Goal: Task Accomplishment & Management: Manage account settings

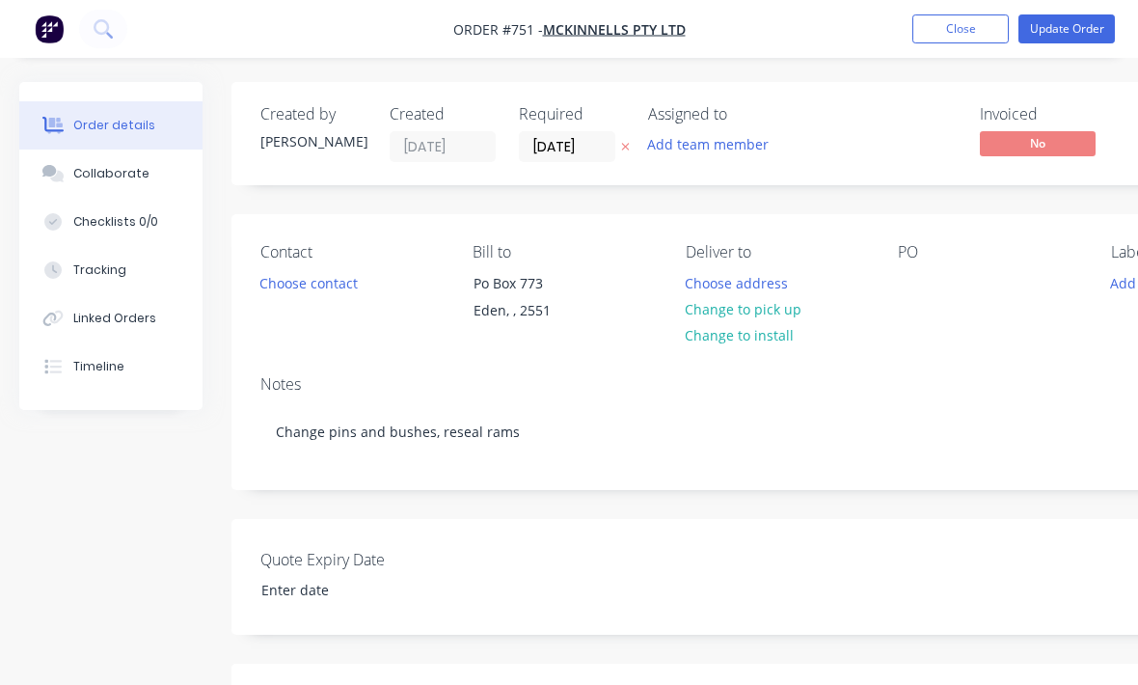
scroll to position [-1, 14]
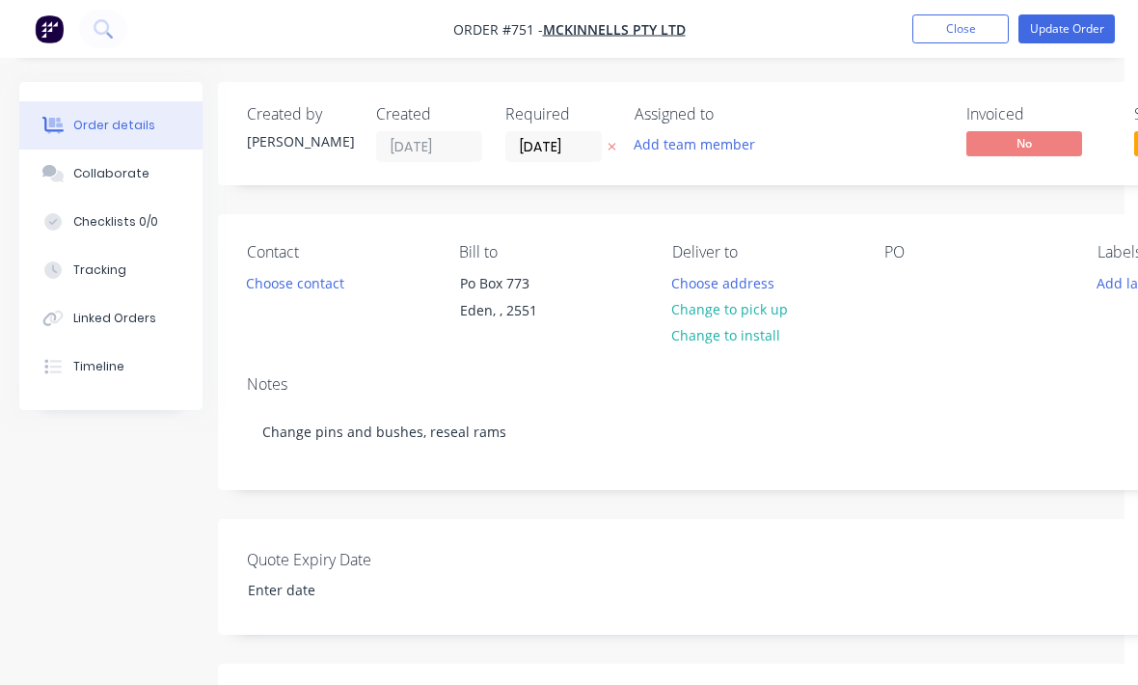
click at [29, 41] on button "button" at bounding box center [49, 29] width 41 height 31
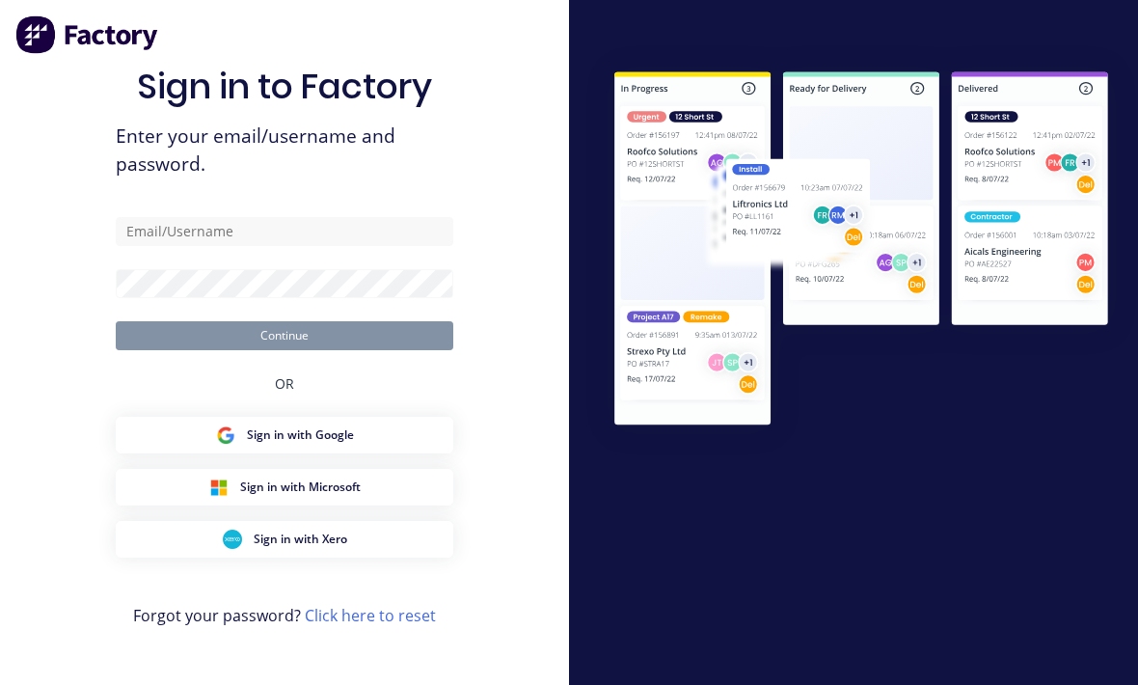
click at [604, 21] on div at bounding box center [853, 342] width 569 height 685
click at [303, 246] on input "text" at bounding box center [285, 231] width 338 height 29
type input "[EMAIL_ADDRESS][DOMAIN_NAME]"
click at [285, 350] on button "Continue" at bounding box center [285, 335] width 338 height 29
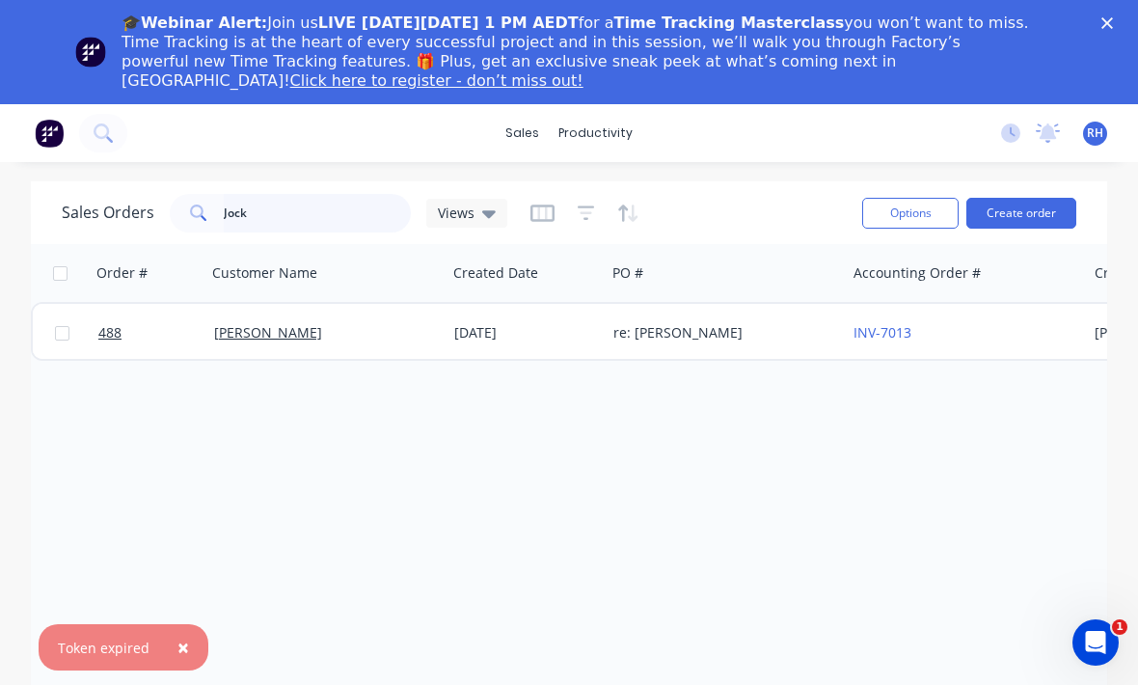
click at [286, 198] on input "Jock" at bounding box center [318, 213] width 188 height 39
click at [656, 203] on div "Workflow" at bounding box center [637, 196] width 58 height 17
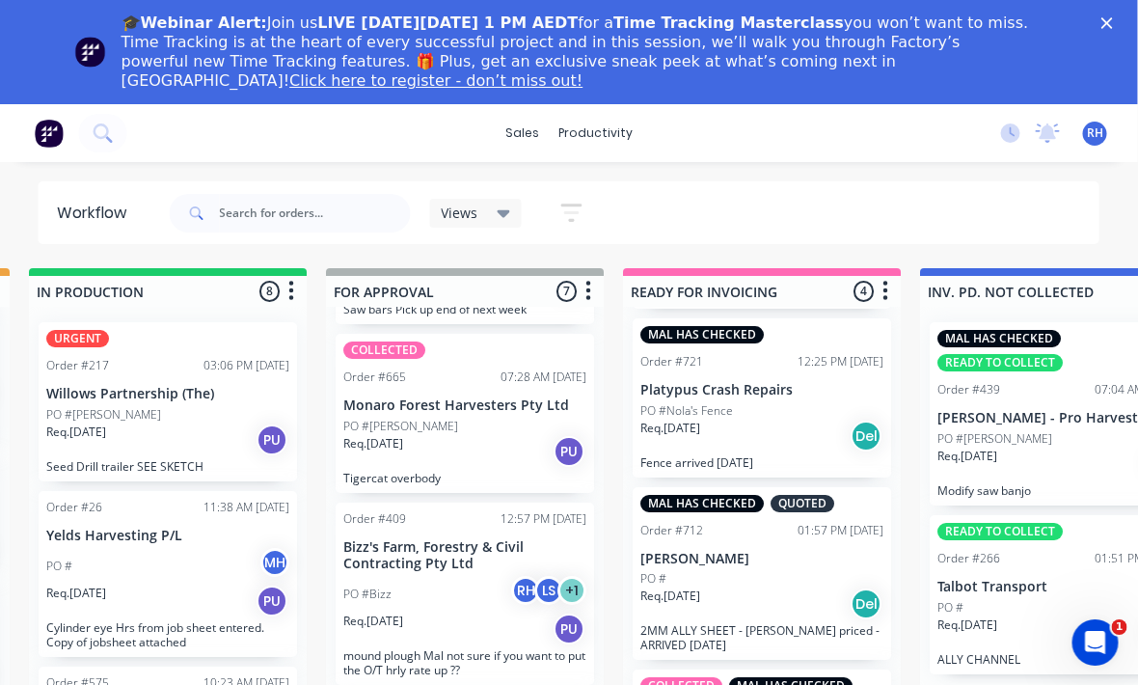
scroll to position [525, 0]
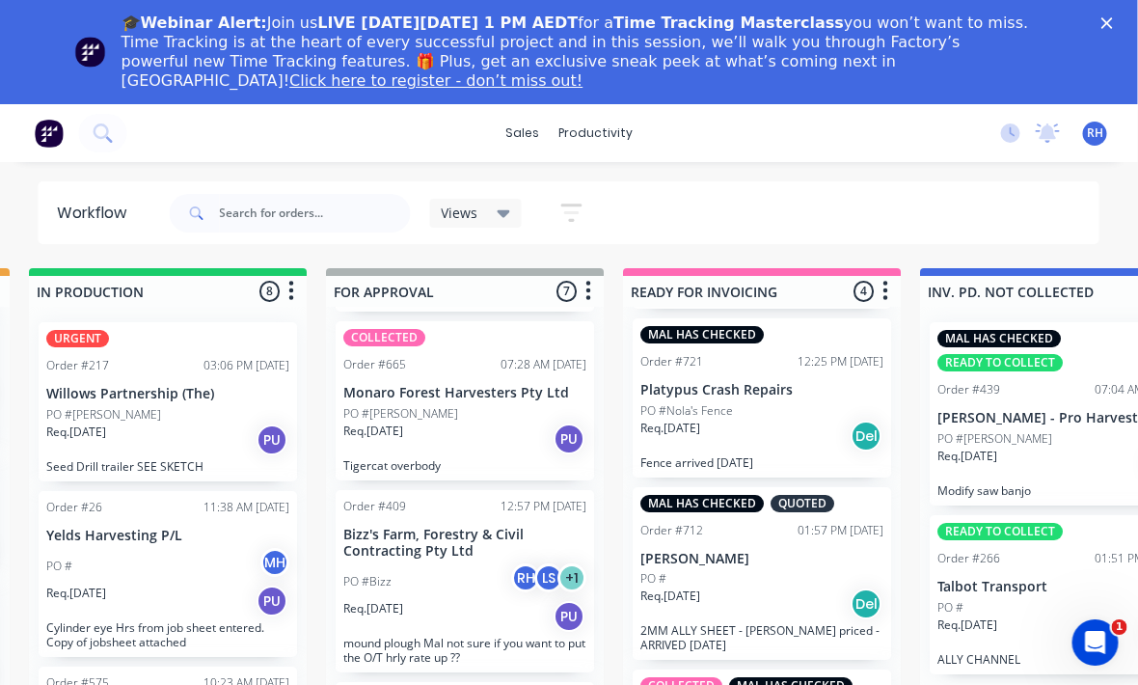
click at [484, 428] on div "Req. [DATE] PU" at bounding box center [465, 439] width 243 height 33
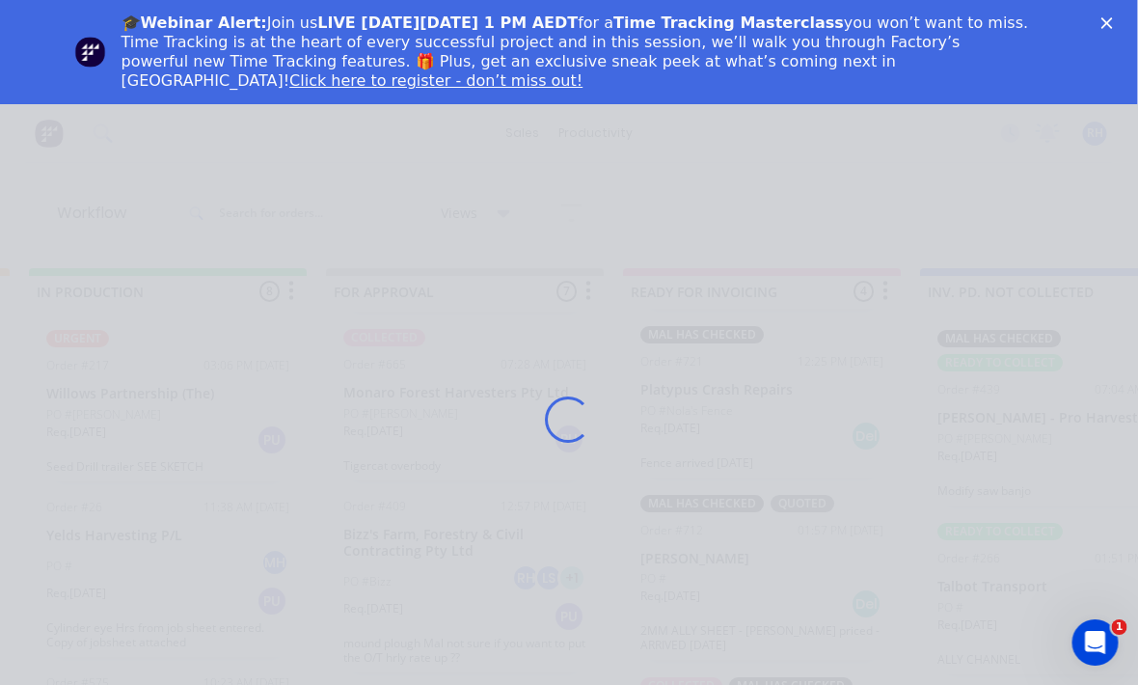
scroll to position [0, 1201]
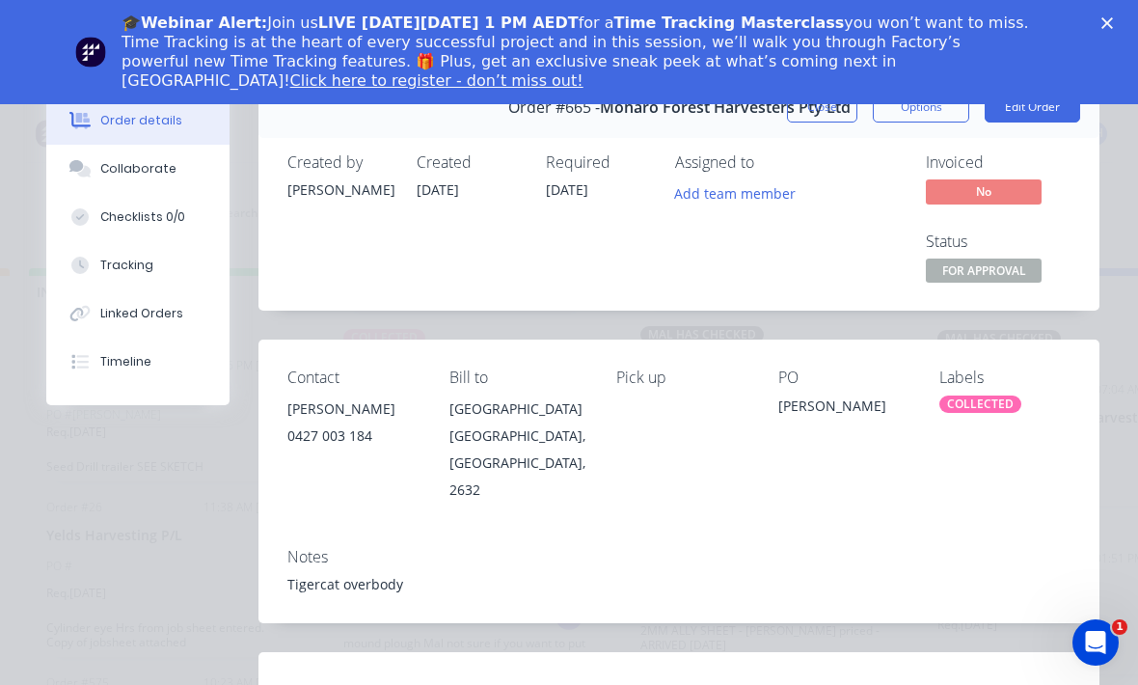
click at [145, 280] on button "Tracking" at bounding box center [137, 265] width 183 height 48
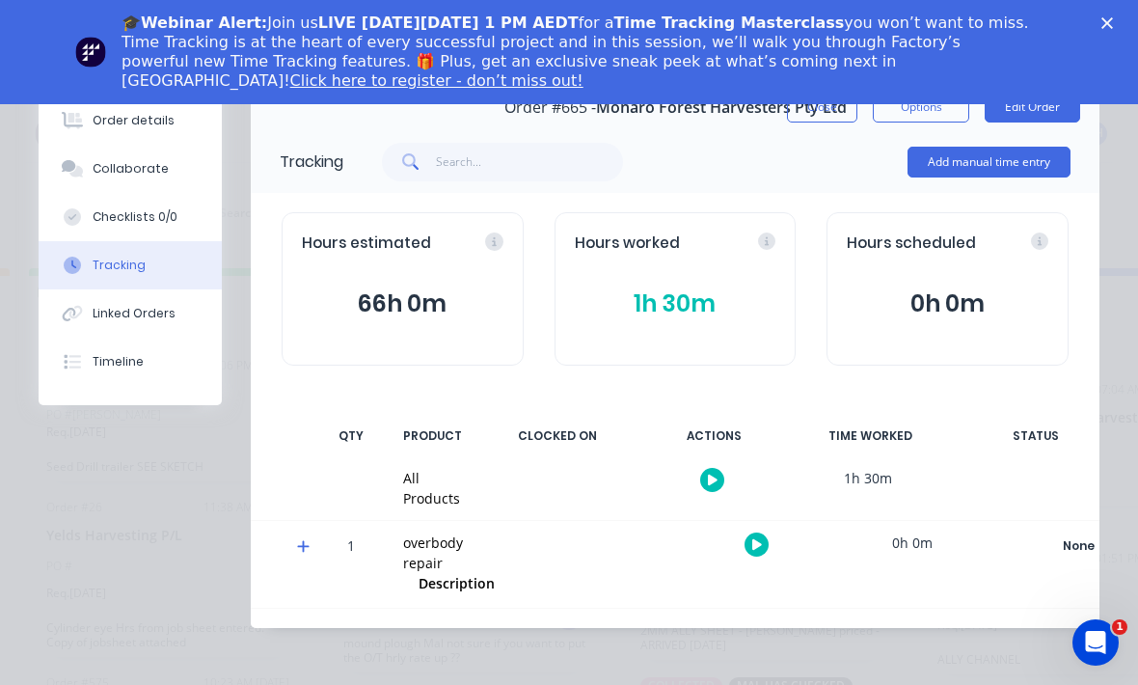
click at [707, 270] on div "Hours worked 1h 30m" at bounding box center [676, 288] width 242 height 153
click at [413, 278] on div "Hours estimated 66h 0m" at bounding box center [403, 288] width 242 height 153
click at [661, 275] on div "Hours worked 1h 30m" at bounding box center [676, 288] width 242 height 153
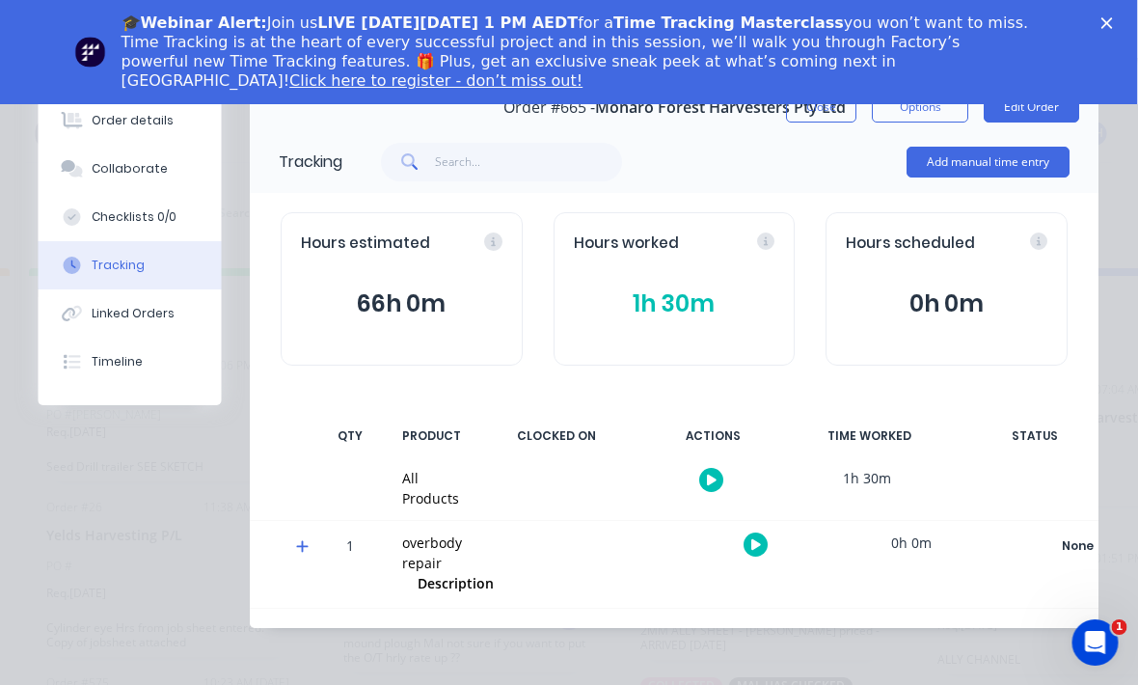
click at [166, 109] on button "Order details" at bounding box center [130, 120] width 183 height 48
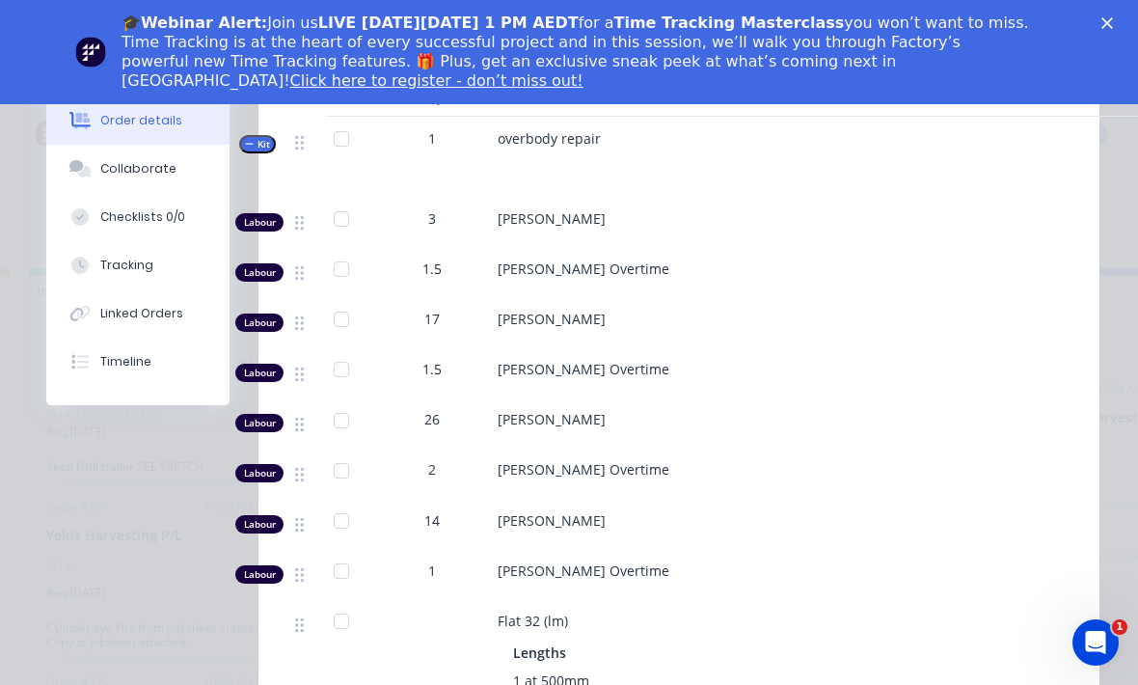
scroll to position [795, 0]
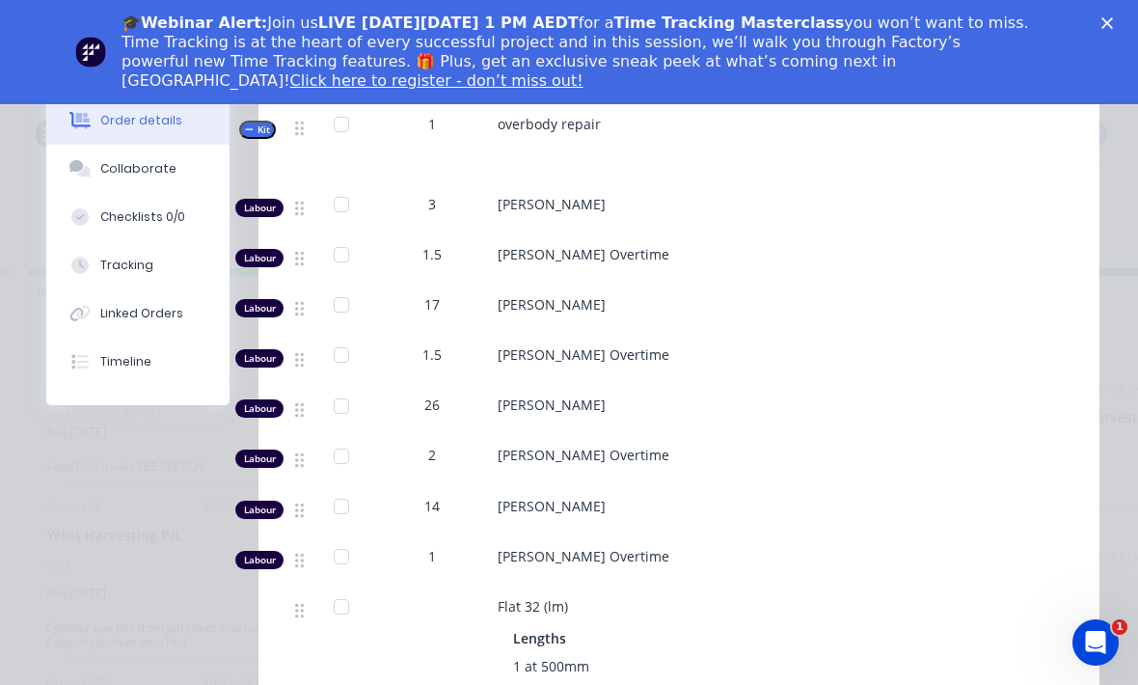
click at [445, 294] on div "17" at bounding box center [432, 304] width 100 height 20
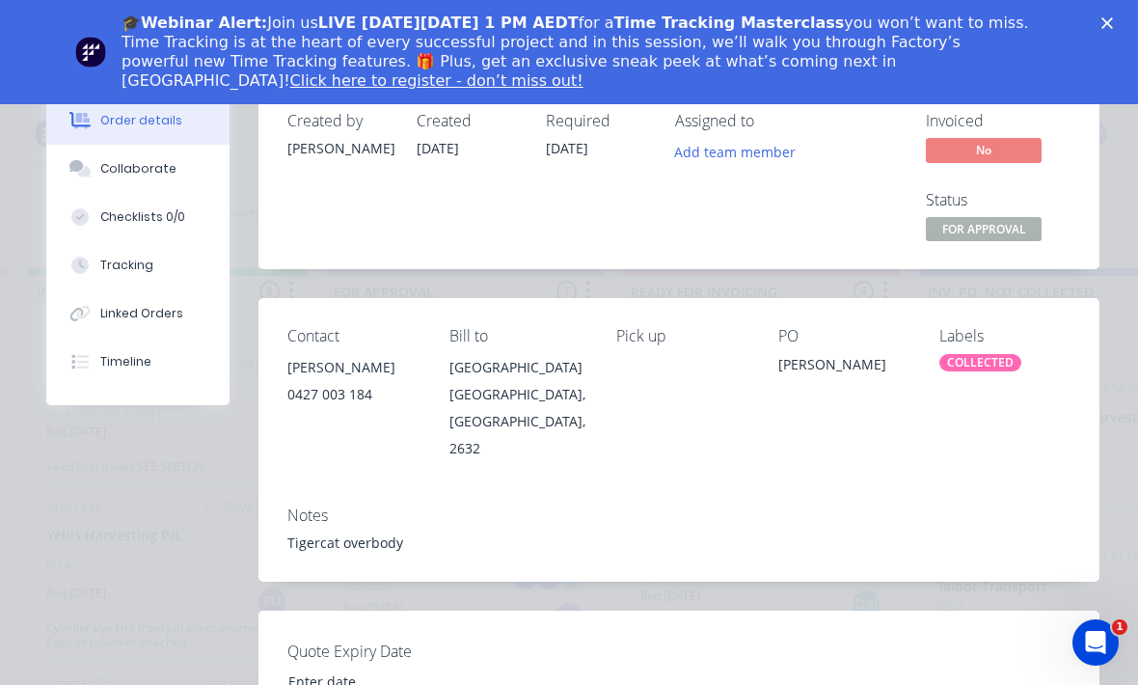
click at [1111, 8] on div "🎓Webinar Alert: Join us LIVE [DATE][DATE] 1 PM AEDT for a Time Tracking Masterc…" at bounding box center [569, 52] width 1138 height 89
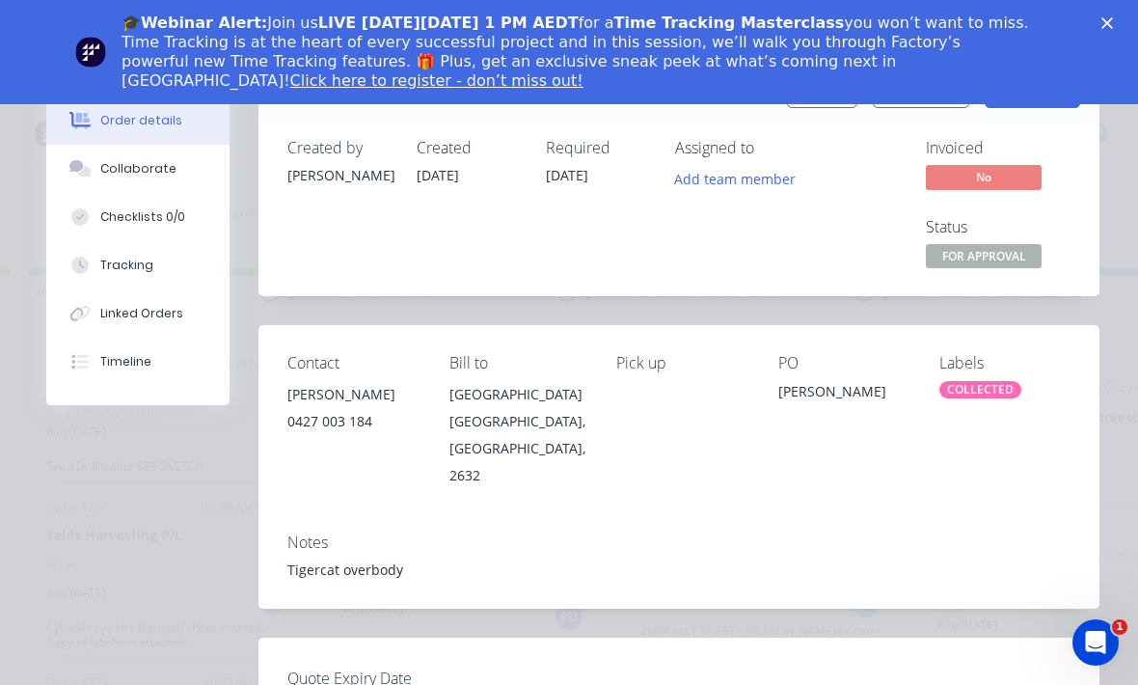
click at [1110, 7] on div "🎓Webinar Alert: Join us LIVE [DATE][DATE] 1 PM AEDT for a Time Tracking Masterc…" at bounding box center [569, 52] width 1138 height 104
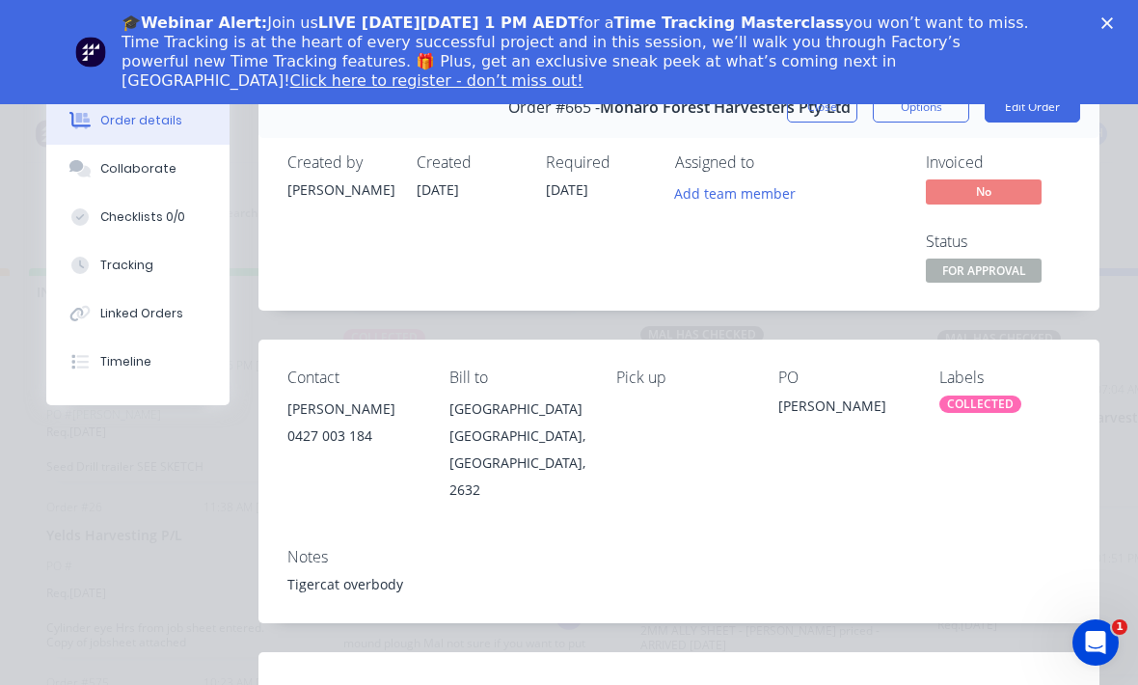
scroll to position [0, 0]
click at [1113, 24] on div "Close" at bounding box center [1111, 23] width 19 height 12
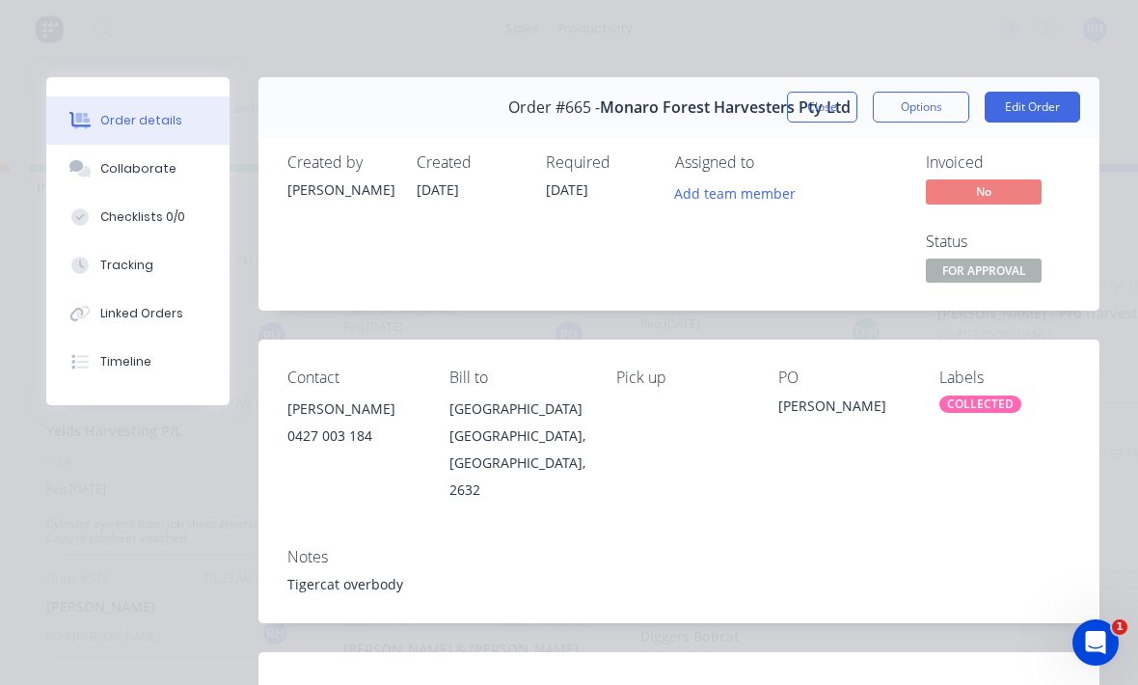
click at [1033, 105] on button "Edit Order" at bounding box center [1033, 107] width 96 height 31
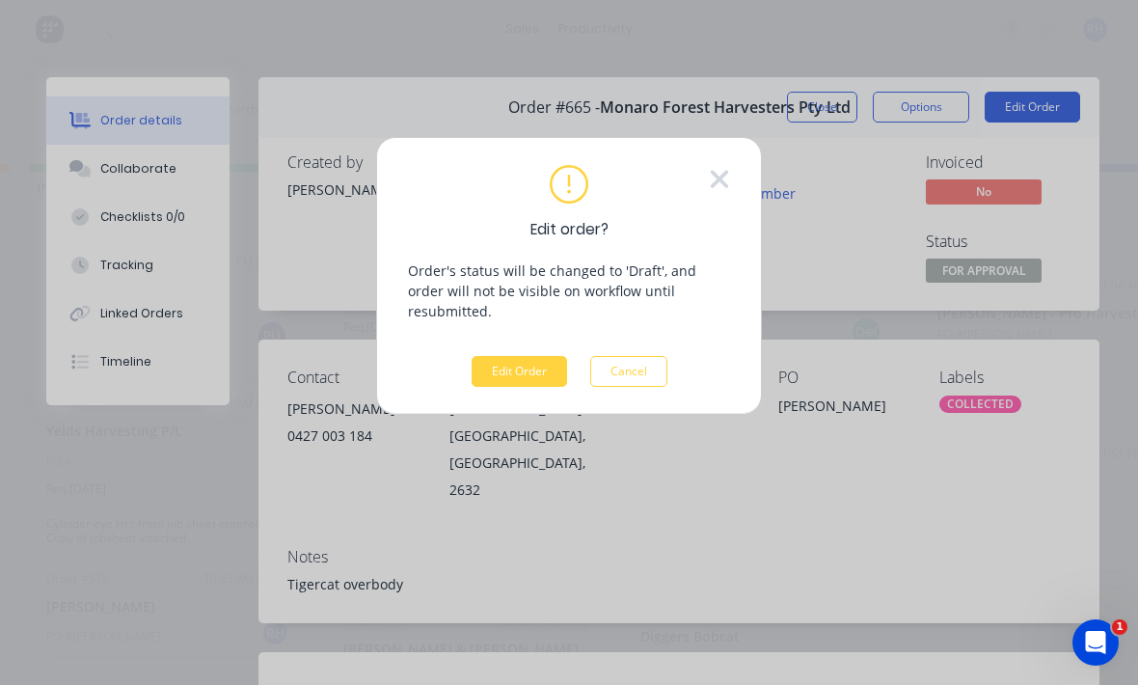
click at [512, 356] on button "Edit Order" at bounding box center [520, 371] width 96 height 31
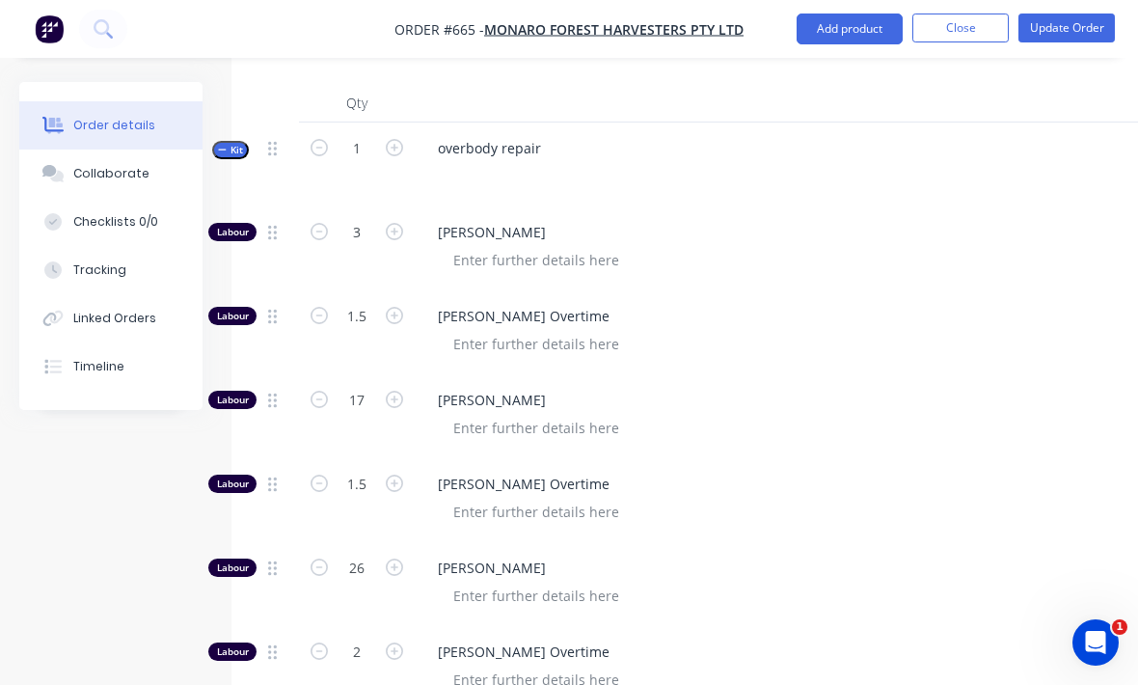
scroll to position [774, 0]
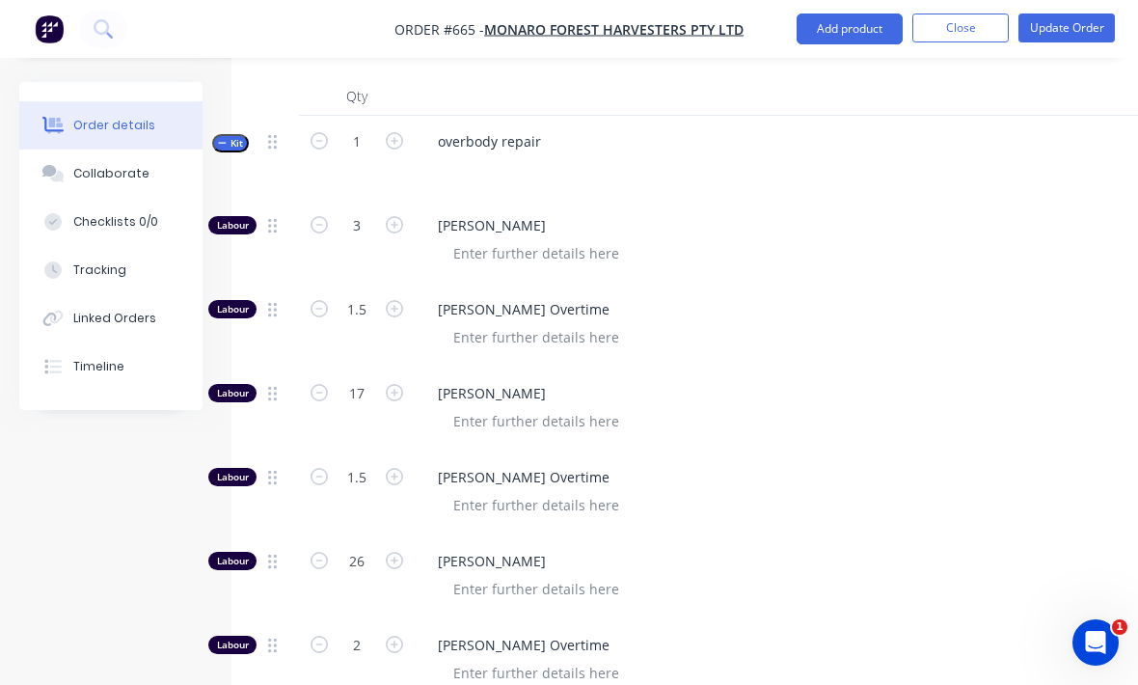
click at [398, 384] on icon "button" at bounding box center [394, 392] width 17 height 17
click at [373, 379] on input "18" at bounding box center [357, 393] width 50 height 29
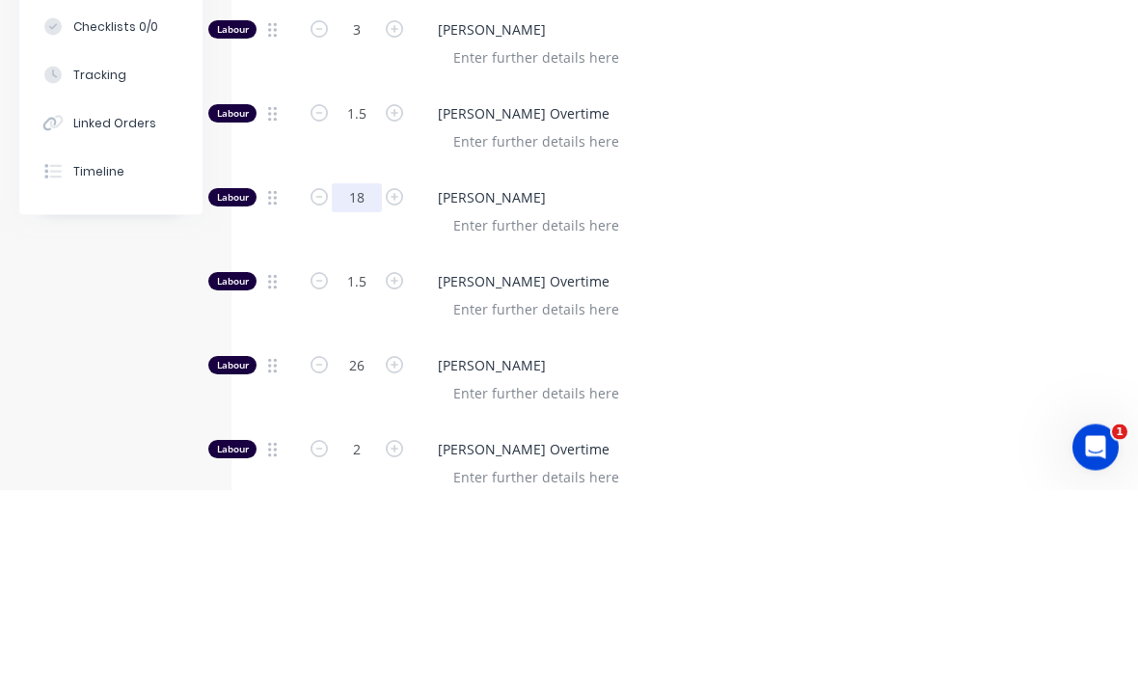
click at [378, 379] on input "18" at bounding box center [357, 393] width 50 height 29
type input "18.5"
click at [1113, 467] on span "[PERSON_NAME] Overtime" at bounding box center [808, 477] width 741 height 20
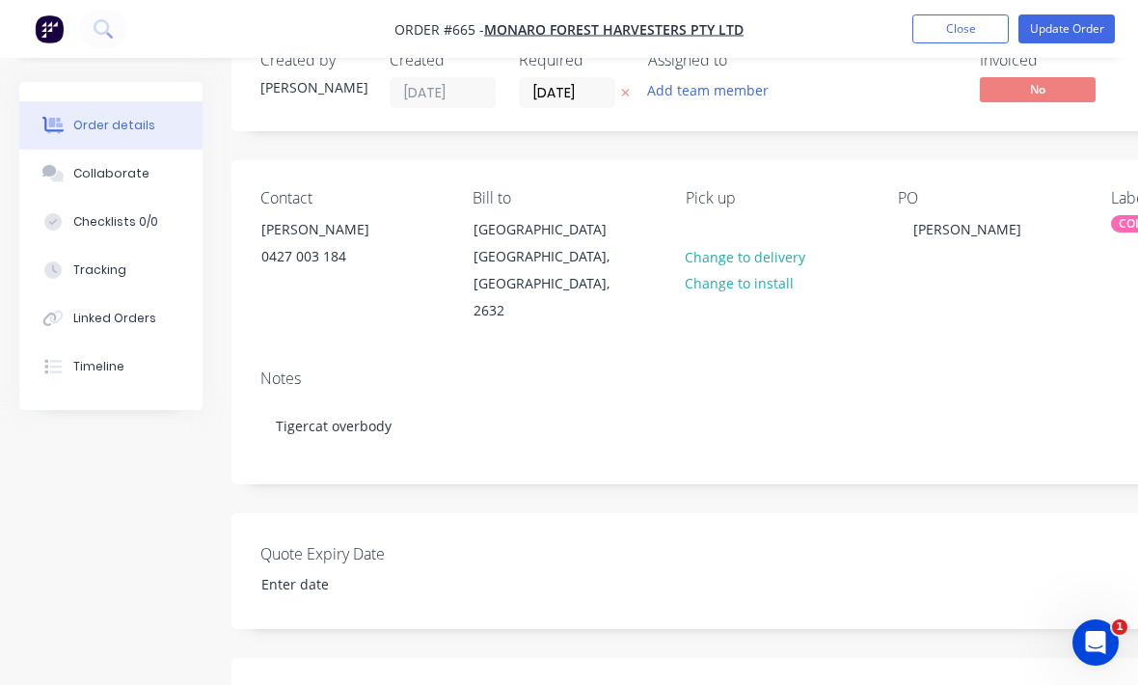
scroll to position [0, 0]
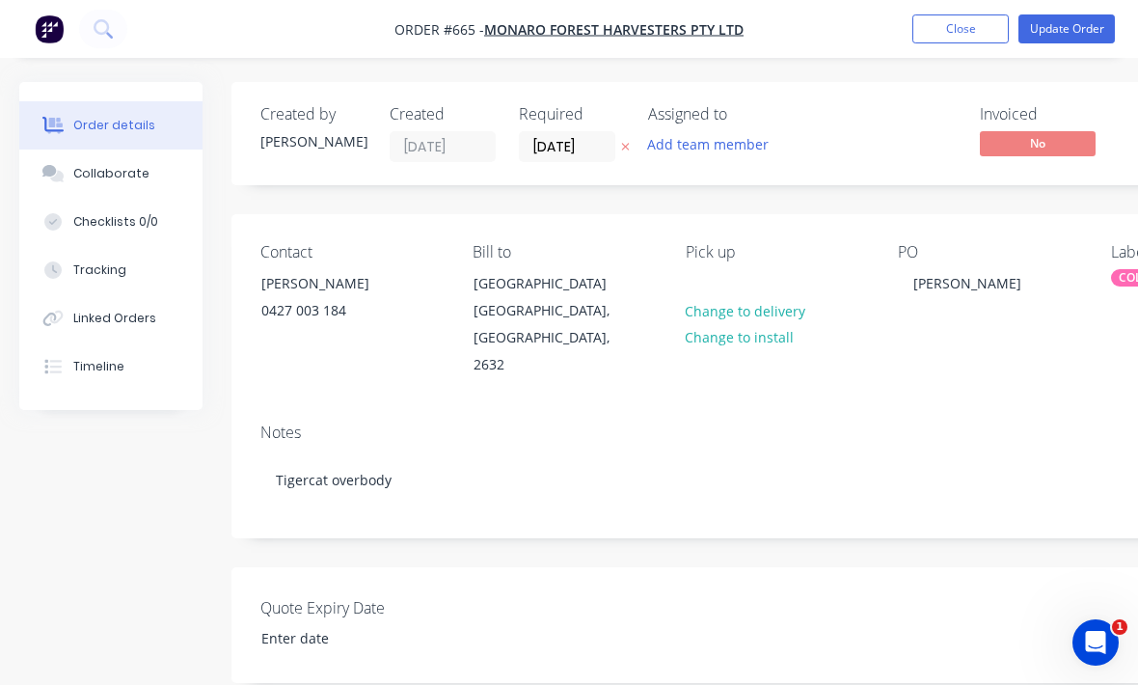
click at [1084, 25] on button "Update Order" at bounding box center [1067, 28] width 96 height 29
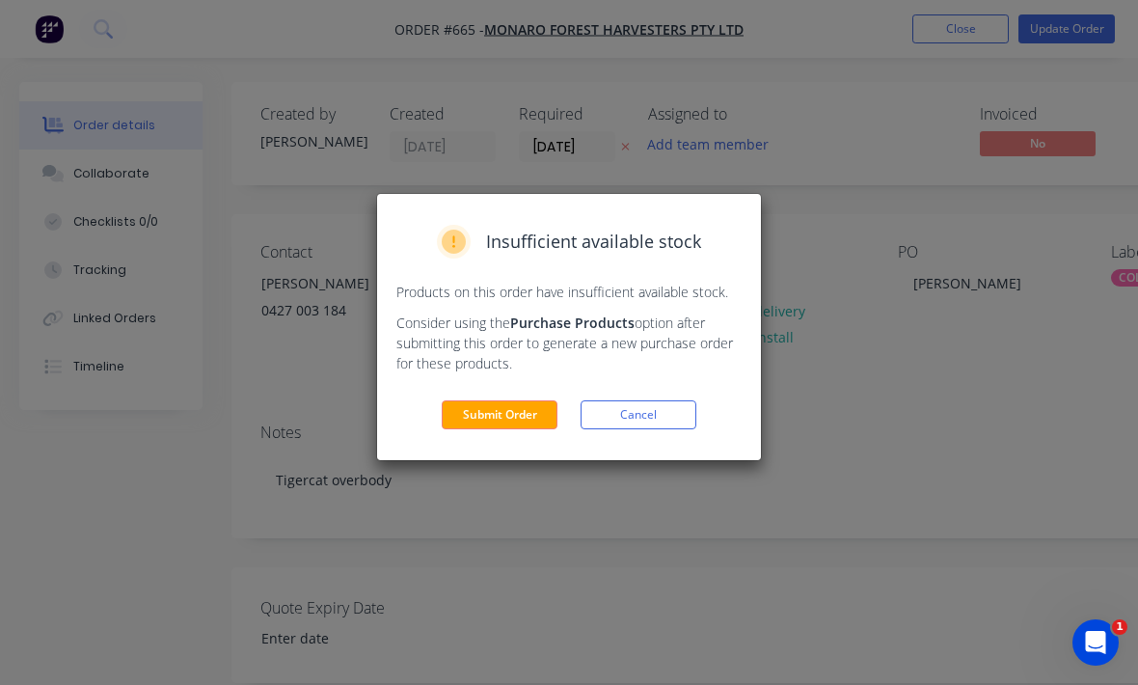
click at [512, 419] on button "Submit Order" at bounding box center [500, 414] width 116 height 29
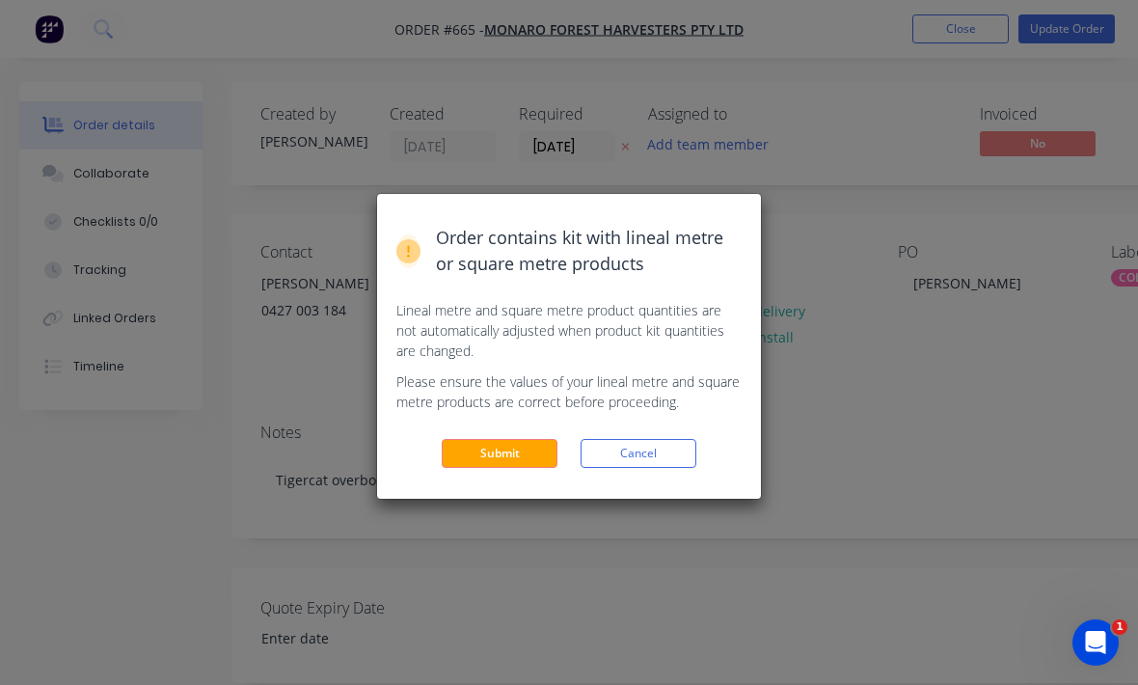
click at [515, 447] on button "Submit" at bounding box center [500, 453] width 116 height 29
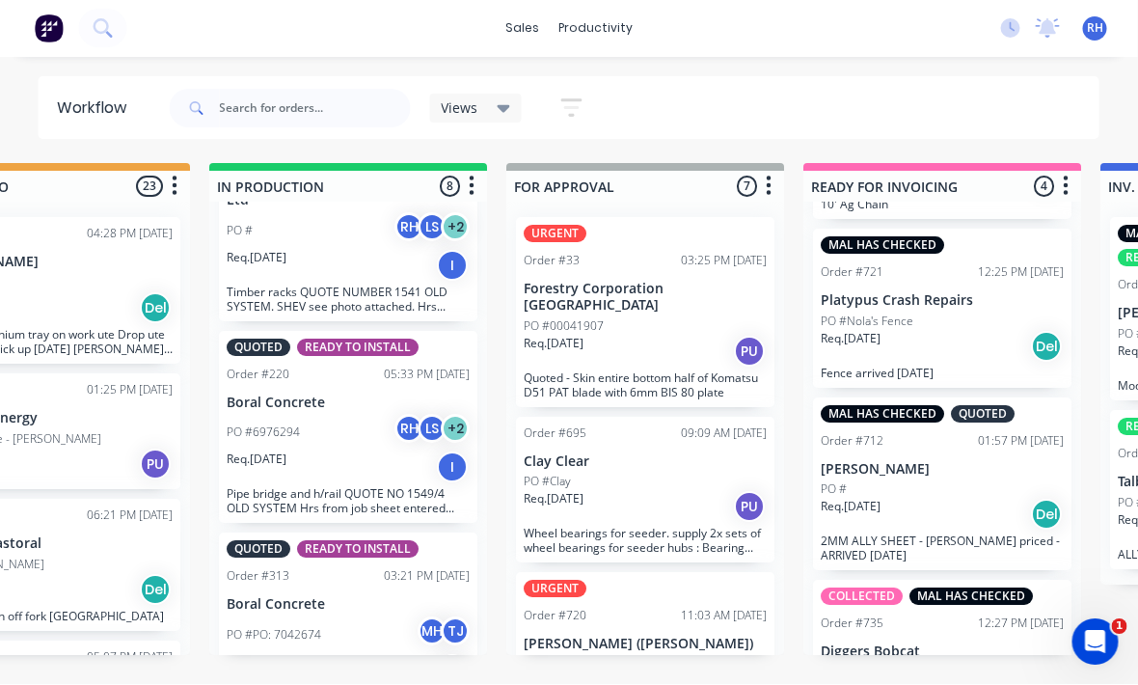
scroll to position [35, 1022]
click at [258, 103] on input "text" at bounding box center [315, 109] width 191 height 39
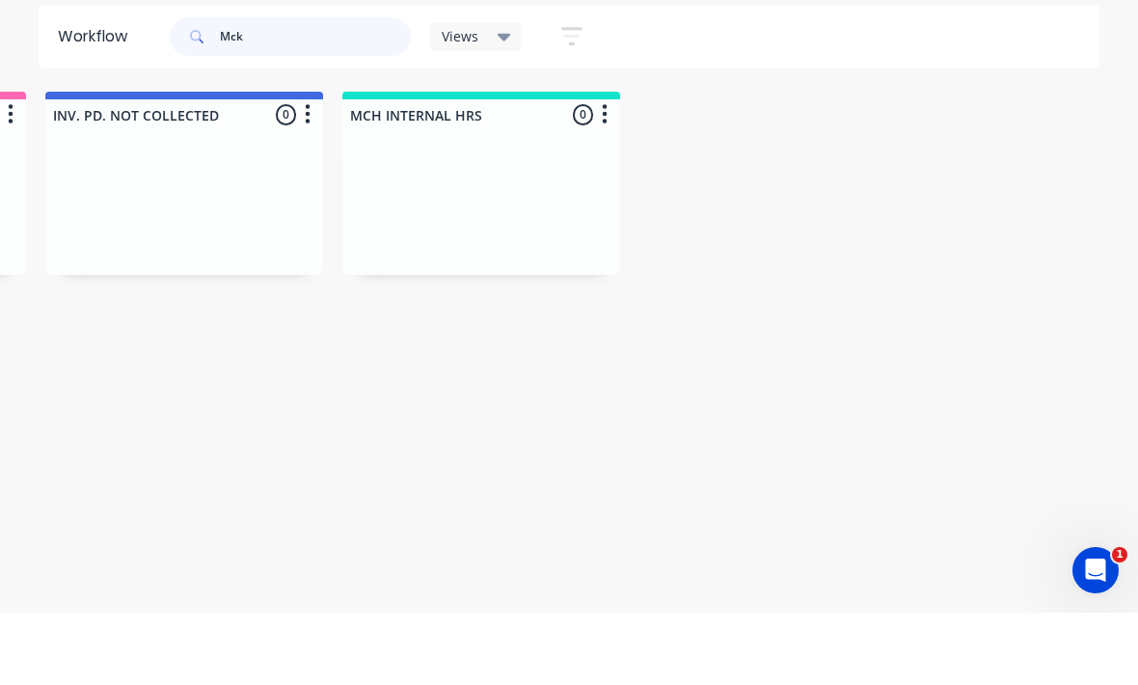
scroll to position [0, 2076]
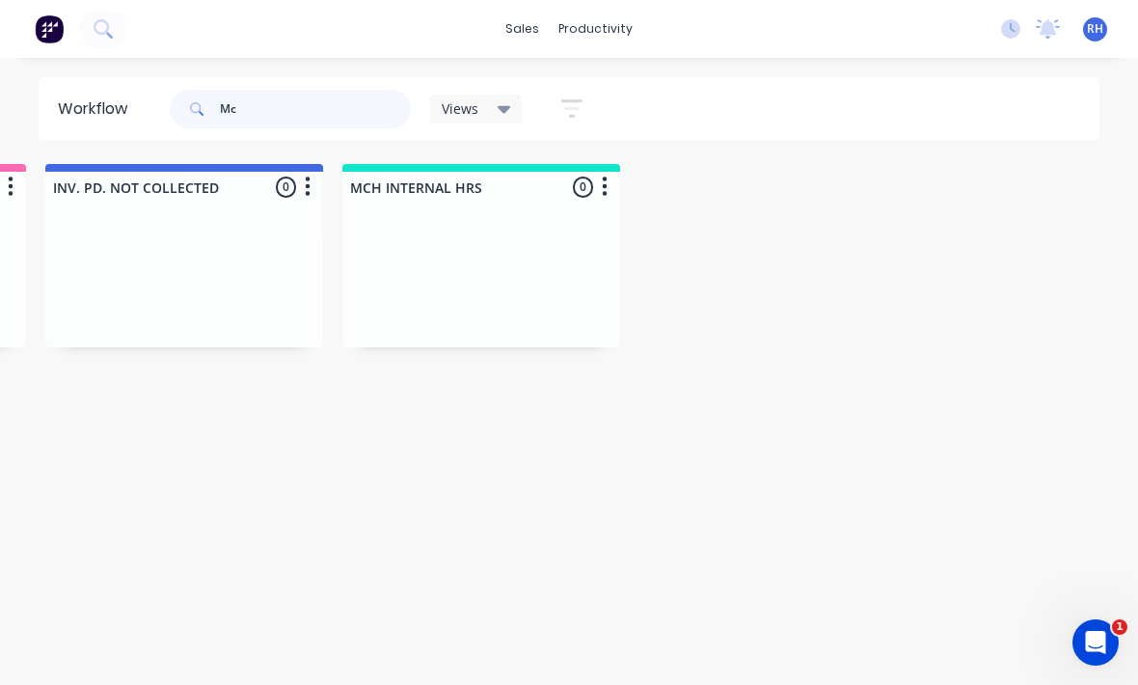
type input "M"
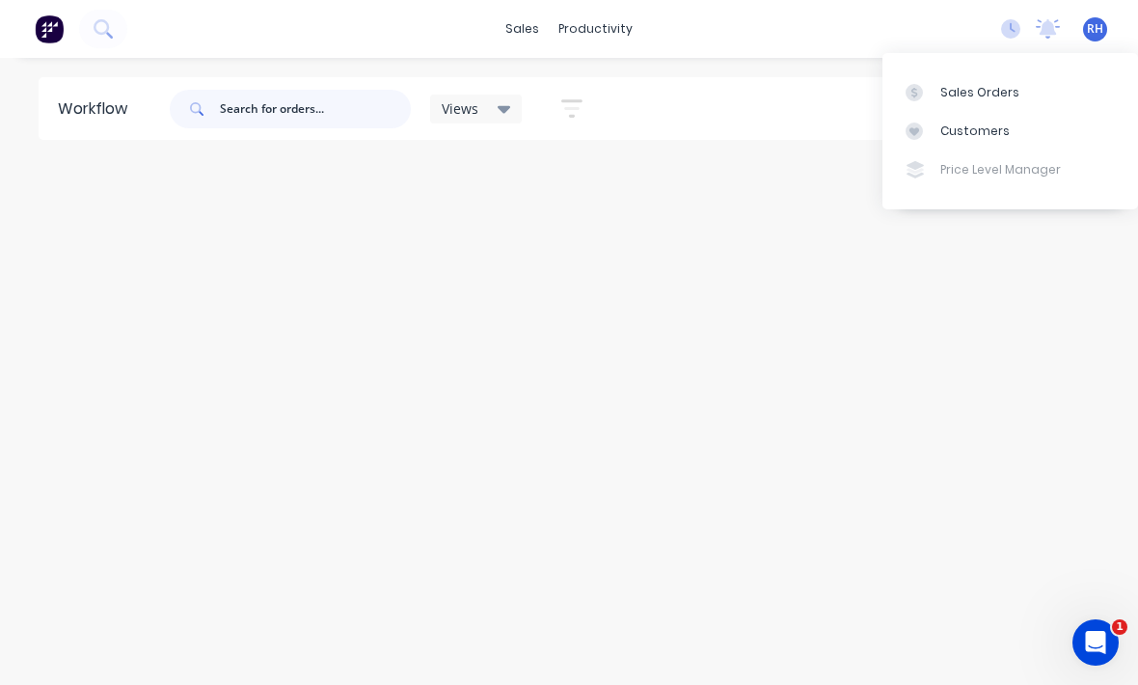
scroll to position [0, 1695]
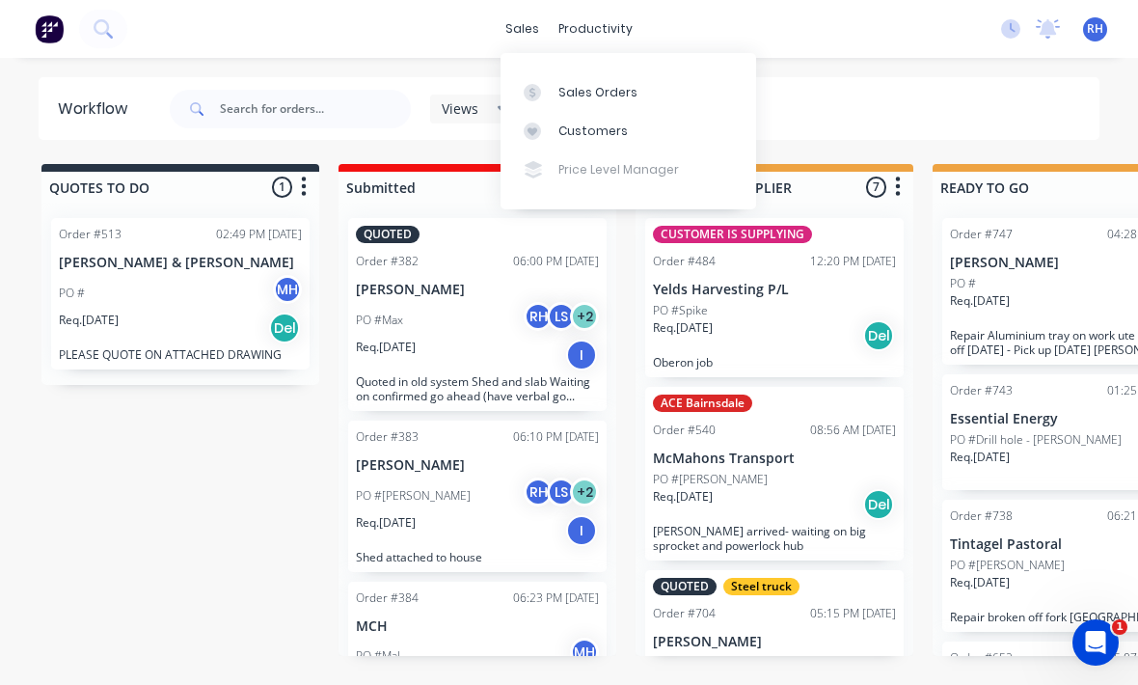
click at [626, 90] on div "Sales Orders" at bounding box center [598, 92] width 79 height 17
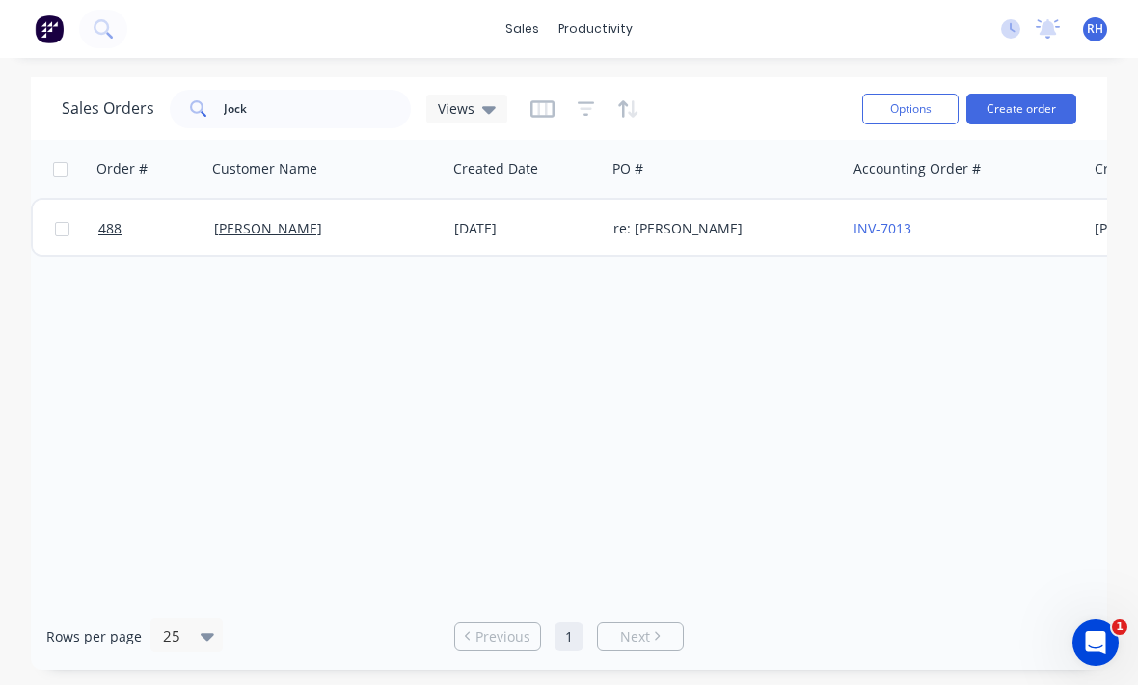
scroll to position [0, 16]
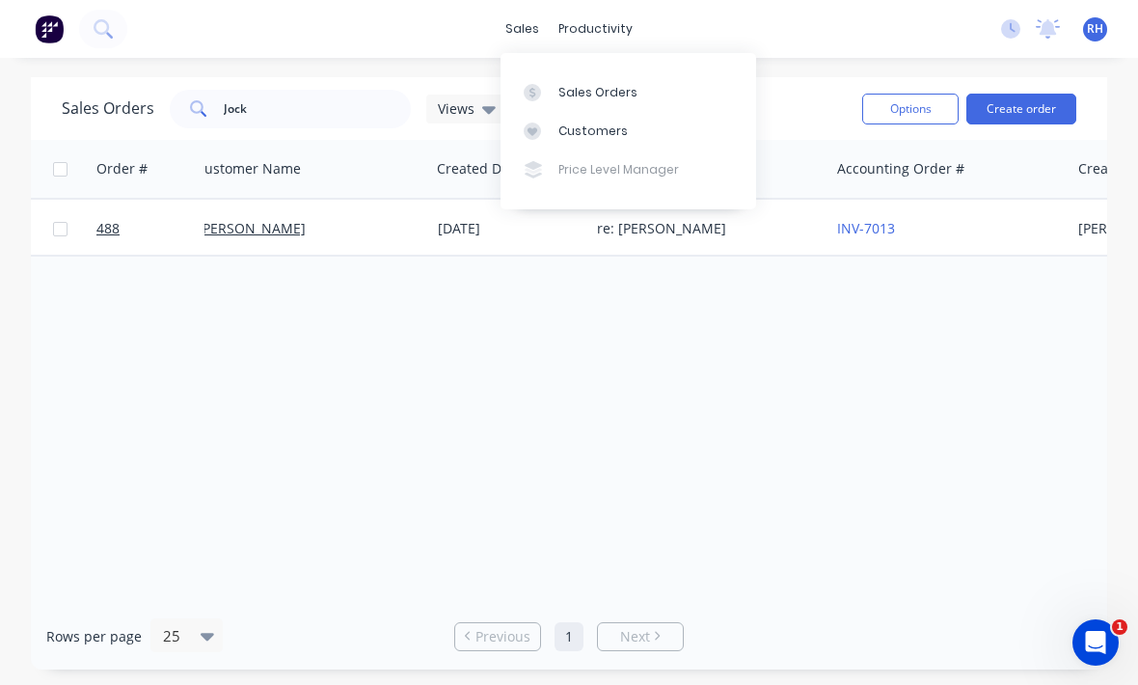
click at [708, 44] on div "sales productivity sales Sales Orders Customers Price Level Manager productivit…" at bounding box center [569, 29] width 1138 height 58
click at [842, 27] on div "sales productivity sales Sales Orders Customers Price Level Manager productivit…" at bounding box center [569, 29] width 1138 height 58
click at [303, 93] on input "Jock" at bounding box center [318, 109] width 188 height 39
click at [283, 115] on input "Jock" at bounding box center [318, 109] width 188 height 39
type input "J"
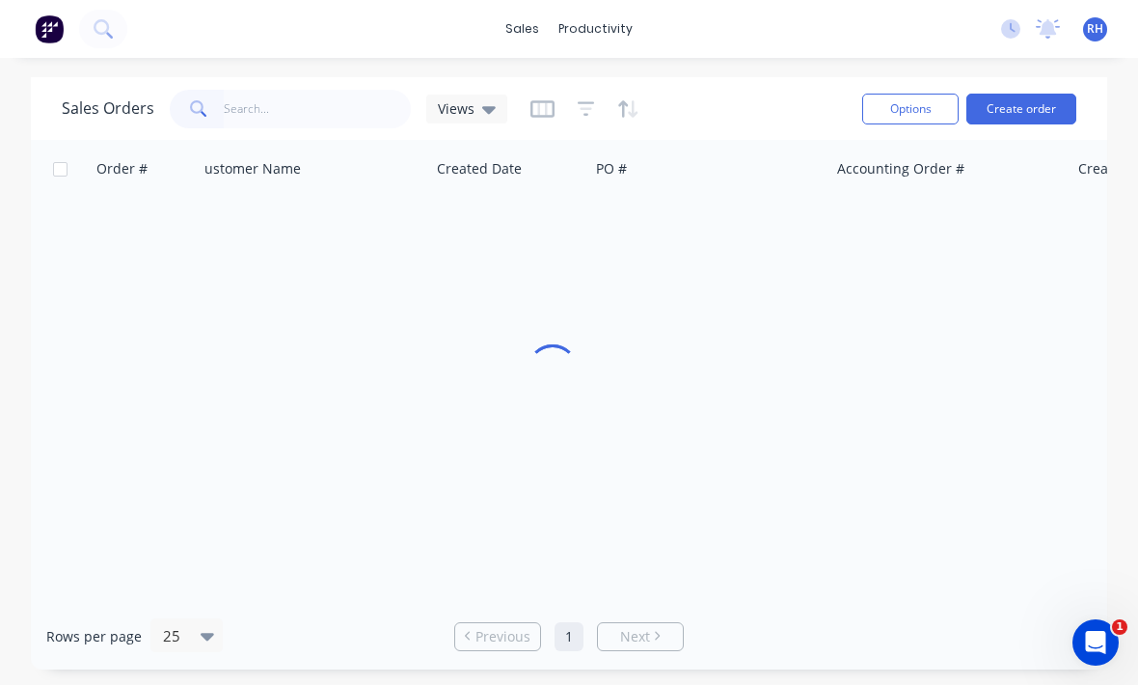
click at [763, 52] on div "sales productivity sales Sales Orders Customers Price Level Manager productivit…" at bounding box center [569, 29] width 1138 height 58
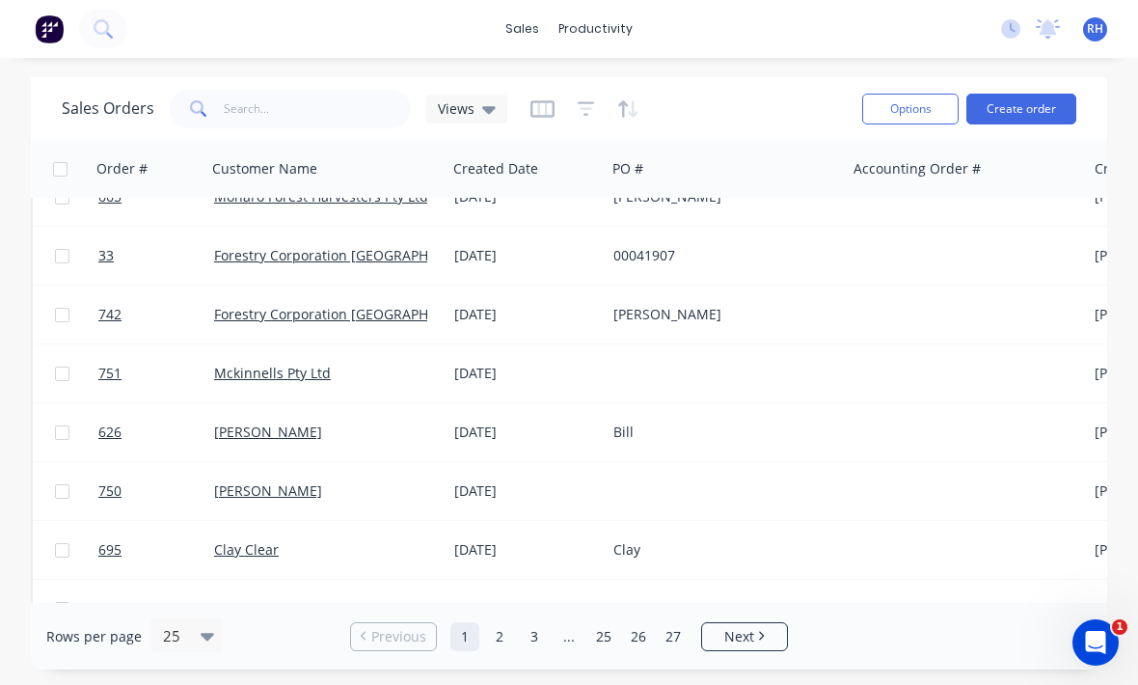
scroll to position [33, 0]
click at [725, 379] on div at bounding box center [726, 372] width 240 height 58
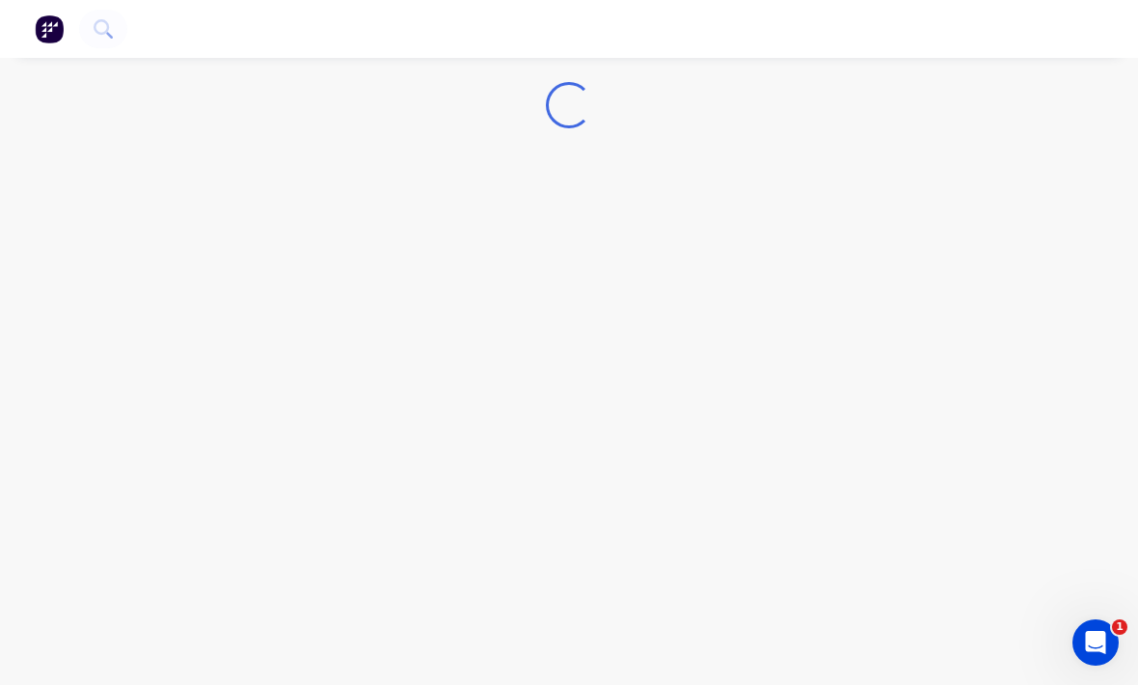
click at [725, 378] on div "Loading..." at bounding box center [569, 342] width 1138 height 685
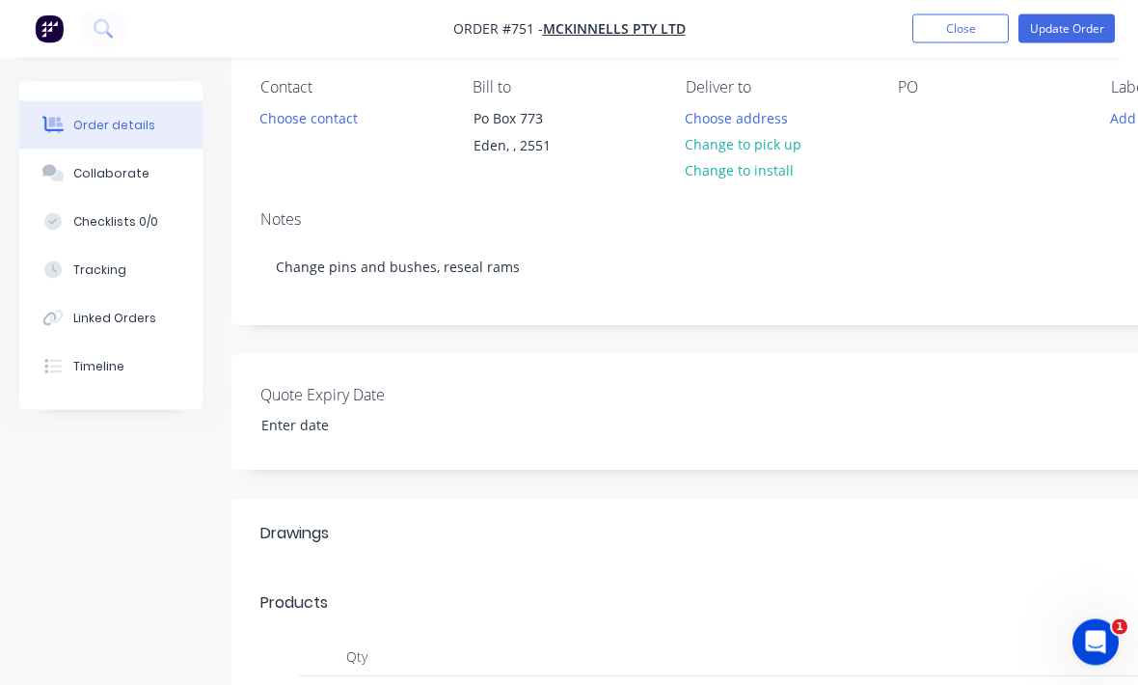
scroll to position [166, 0]
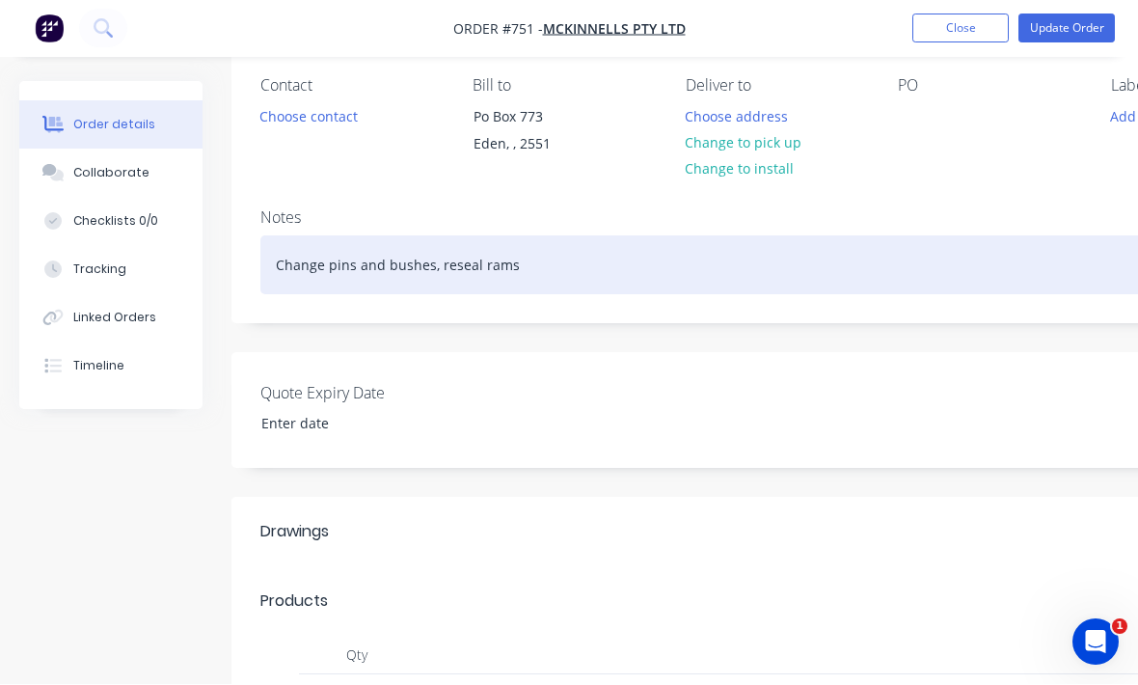
click at [755, 291] on div "Change pins and bushes, reseal rams" at bounding box center [776, 265] width 1032 height 59
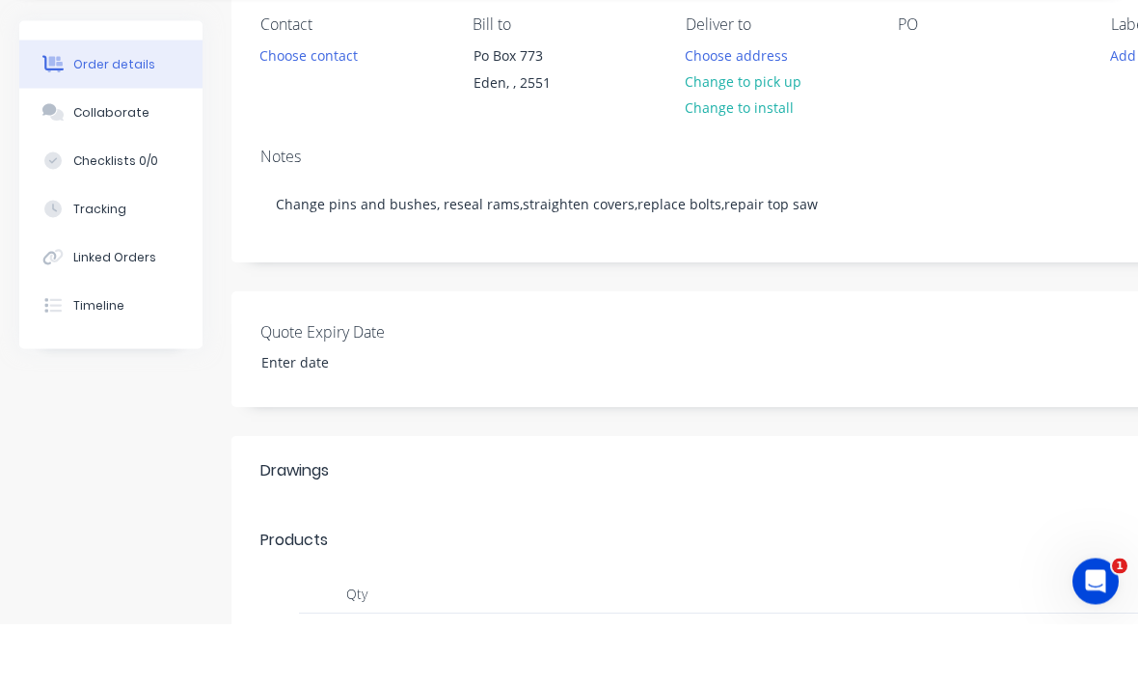
click at [1024, 209] on div "Notes" at bounding box center [776, 218] width 1032 height 18
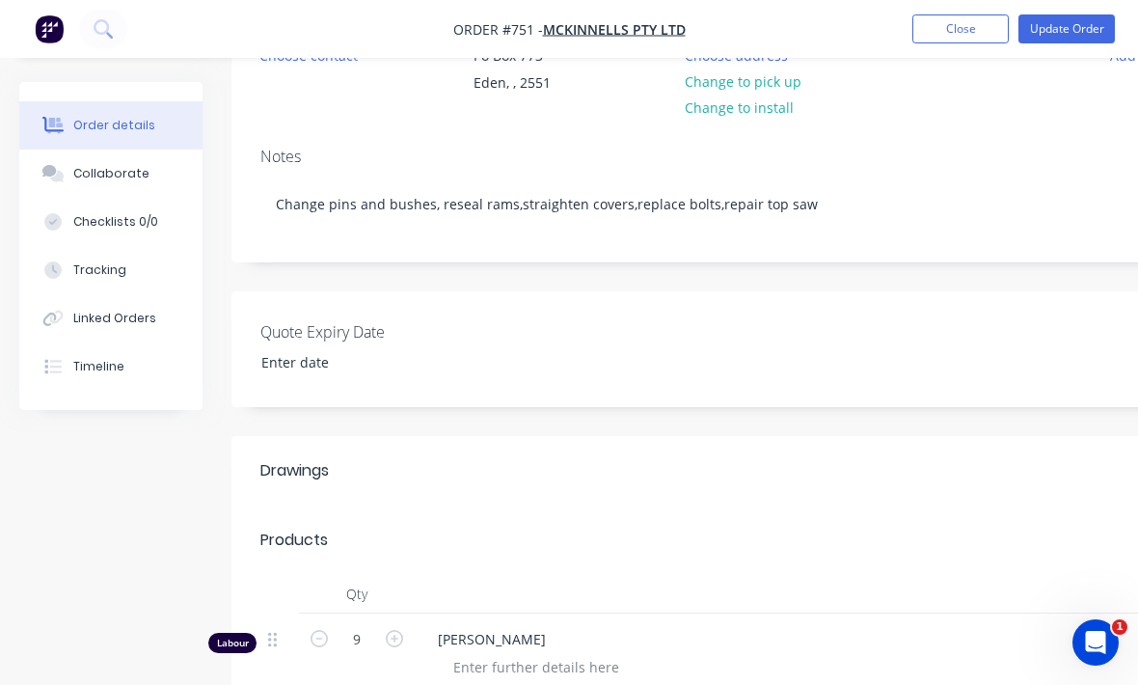
click at [1077, 32] on button "Update Order" at bounding box center [1067, 28] width 96 height 29
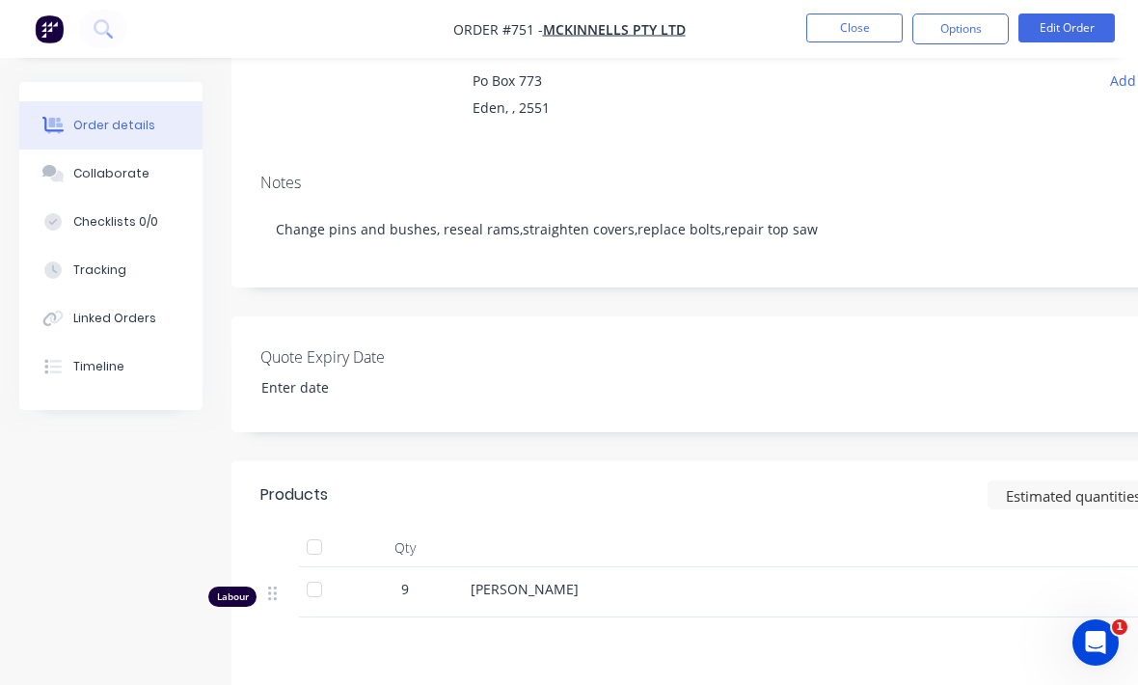
scroll to position [414, 0]
